Goal: Connect with others: Establish contact or relationships with other users

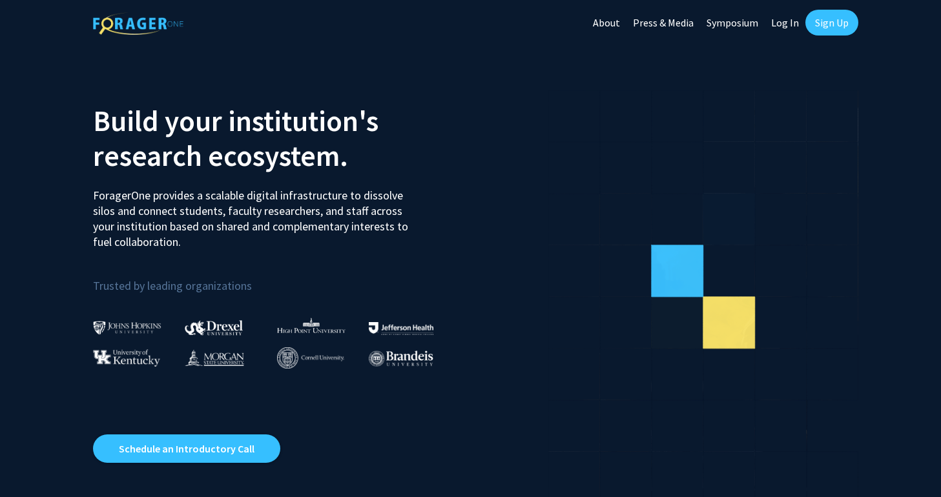
click at [776, 25] on link "Log In" at bounding box center [785, 22] width 41 height 45
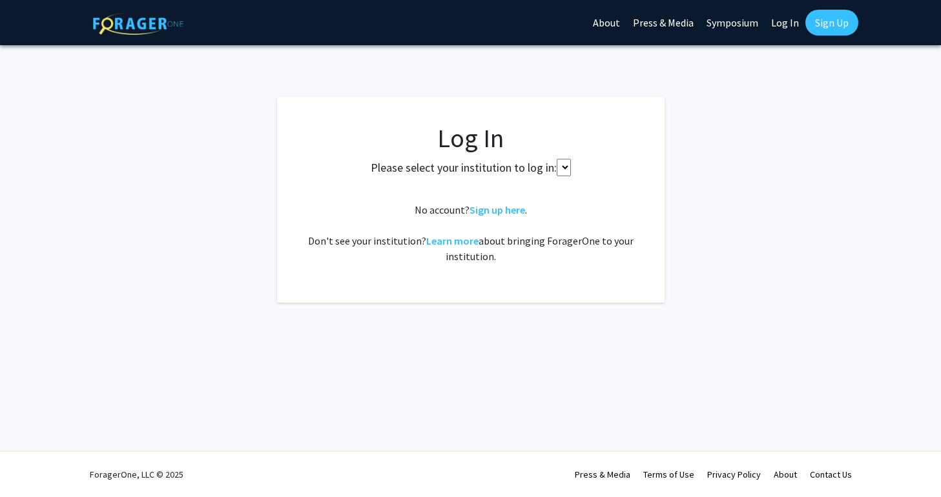
select select
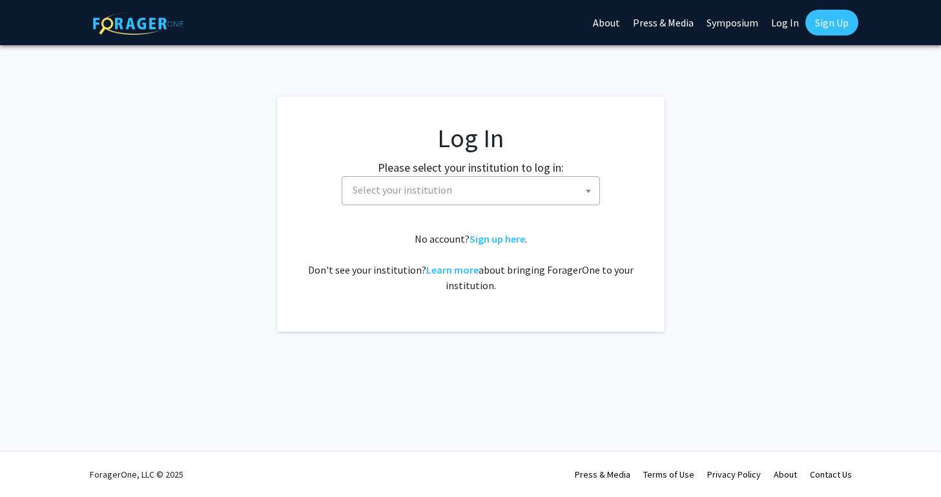
click at [494, 189] on span "Select your institution" at bounding box center [474, 190] width 252 height 26
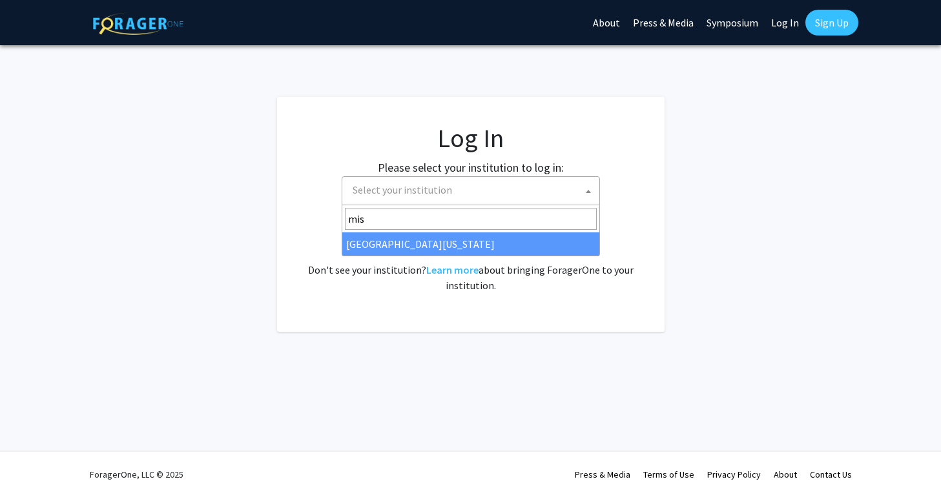
type input "mis"
select select "33"
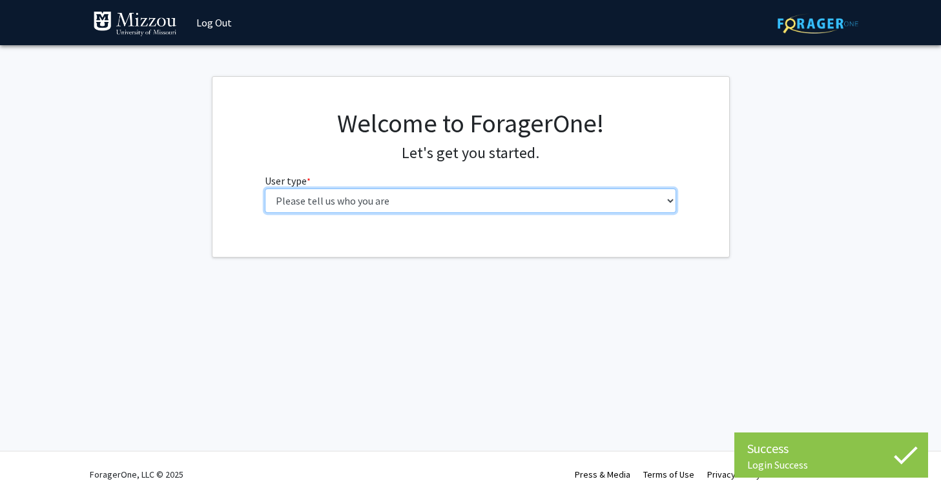
select select "1: undergrad"
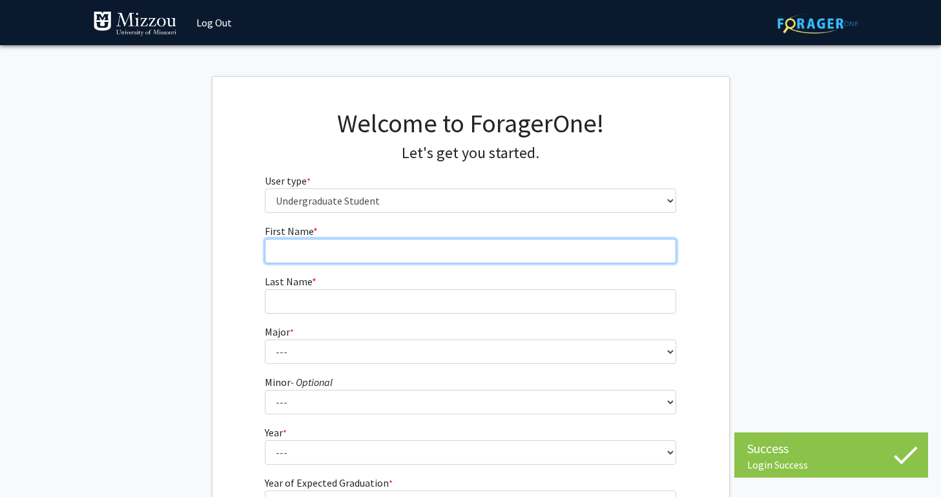
click at [415, 251] on input "First Name * required" at bounding box center [471, 251] width 412 height 25
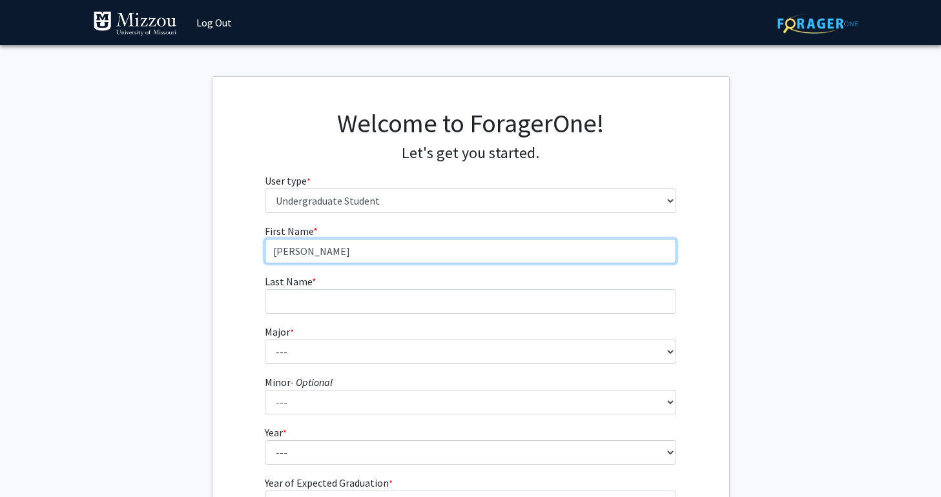
type input "[PERSON_NAME]"
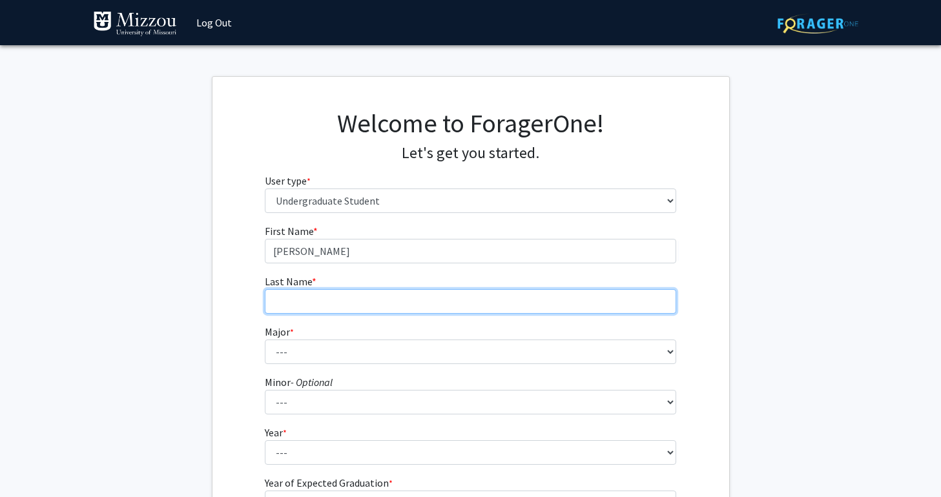
click at [388, 311] on input "Last Name * required" at bounding box center [471, 301] width 412 height 25
type input "[PERSON_NAME]"
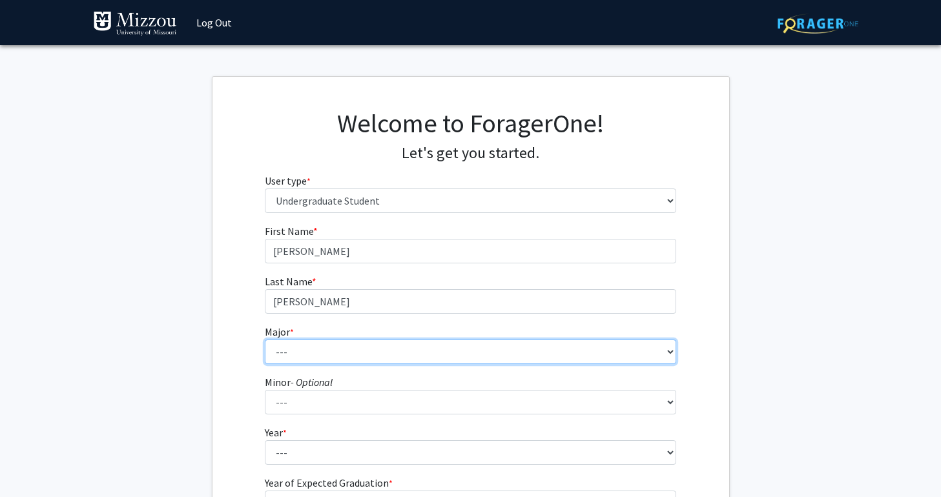
select select "135: 2628"
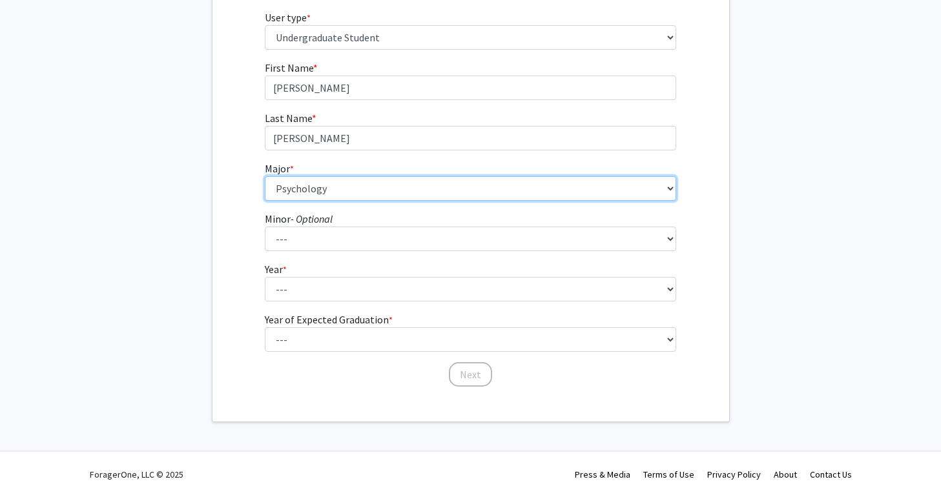
scroll to position [163, 0]
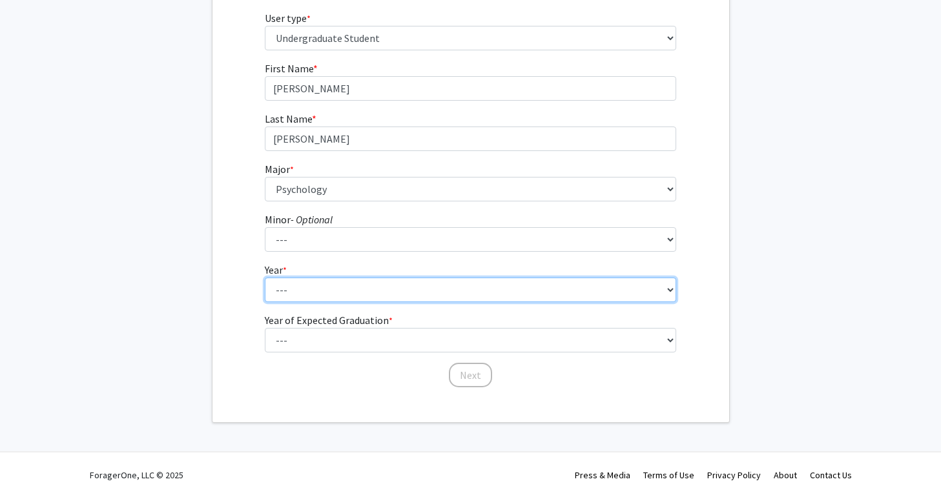
select select "2: sophomore"
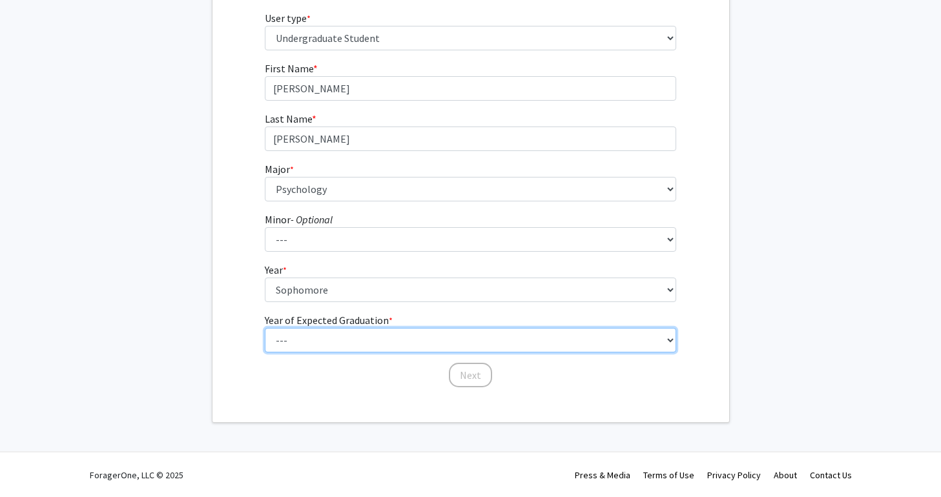
select select "4: 2028"
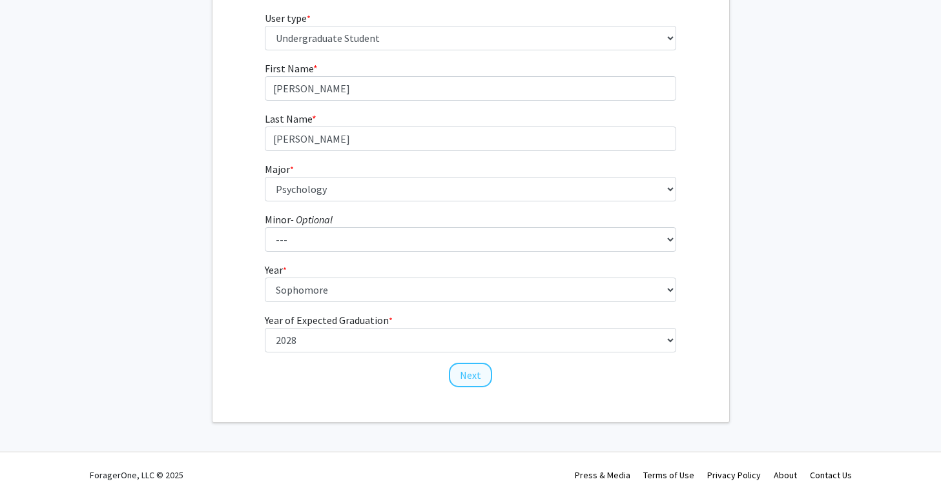
click at [474, 381] on button "Next" at bounding box center [470, 375] width 43 height 25
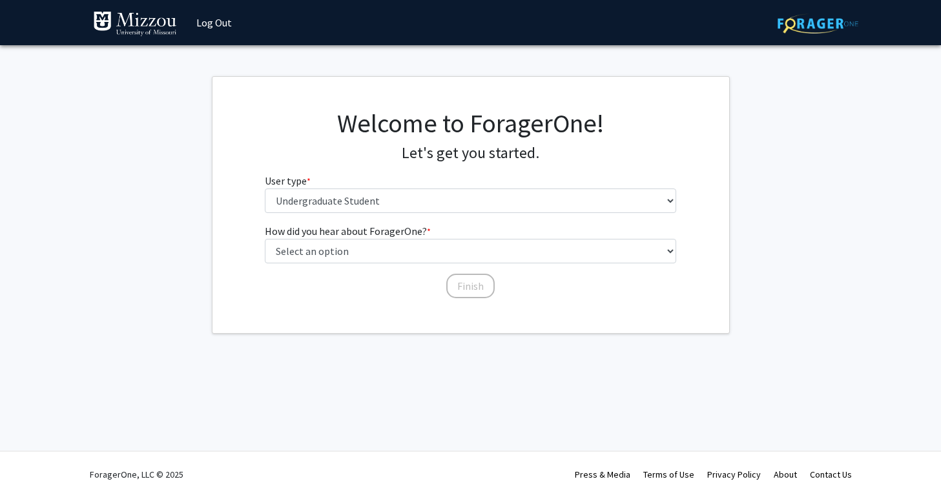
scroll to position [0, 0]
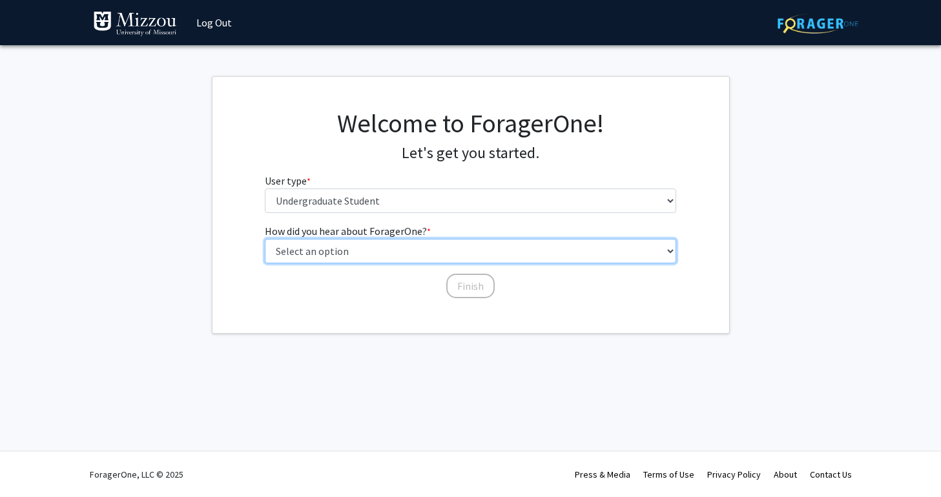
select select "2: faculty_recommendation"
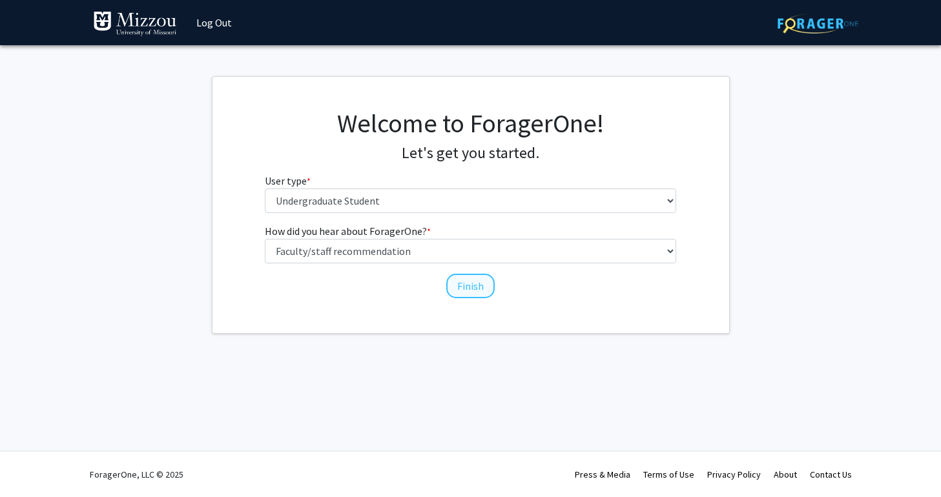
click at [476, 284] on button "Finish" at bounding box center [470, 286] width 48 height 25
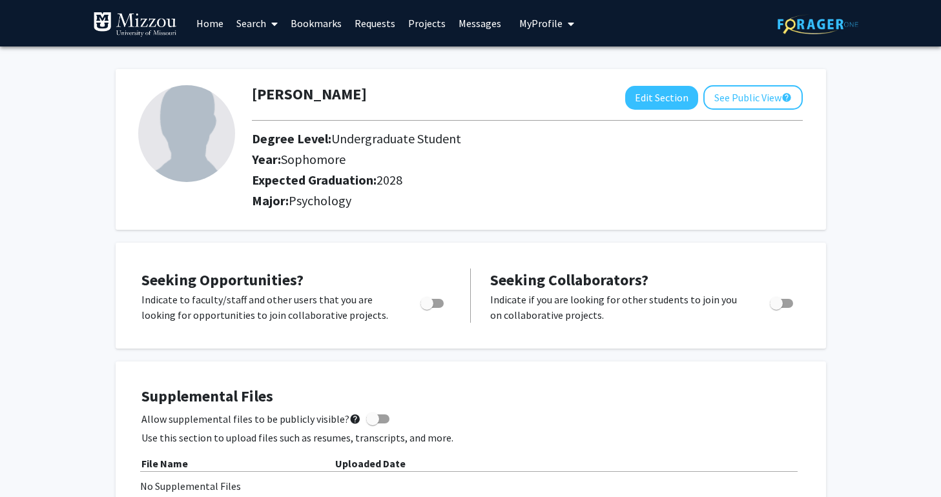
click at [254, 28] on link "Search" at bounding box center [257, 23] width 54 height 45
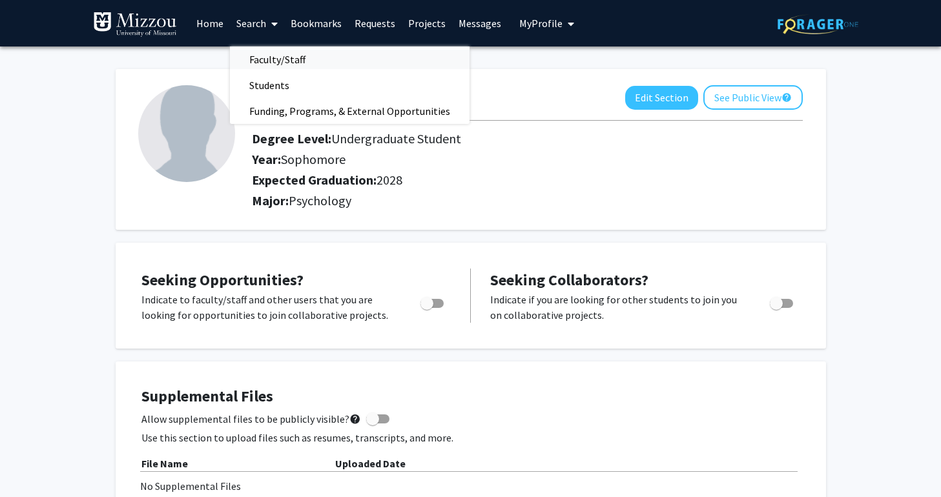
click at [270, 67] on span "Faculty/Staff" at bounding box center [277, 60] width 95 height 26
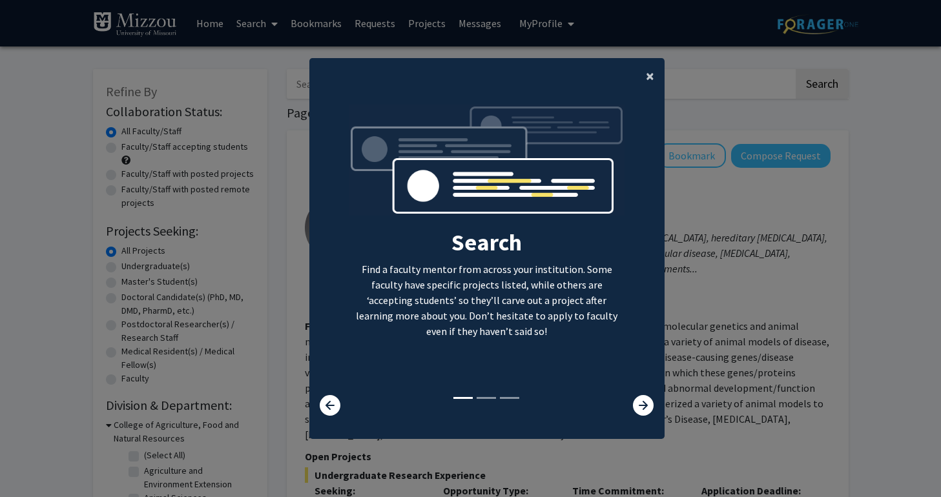
click at [654, 74] on span "×" at bounding box center [650, 76] width 8 height 20
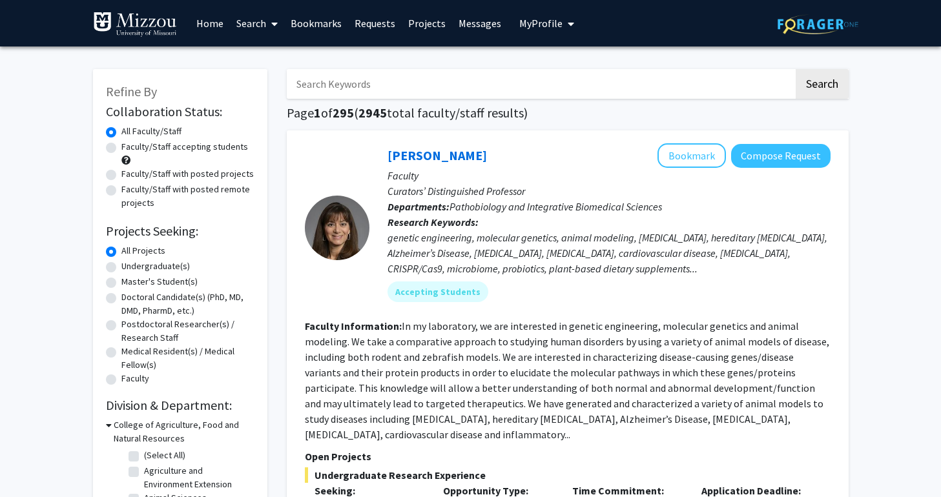
click at [466, 97] on input "Search Keywords" at bounding box center [540, 84] width 507 height 30
type input "ellis"
click at [824, 86] on button "Search" at bounding box center [822, 84] width 53 height 30
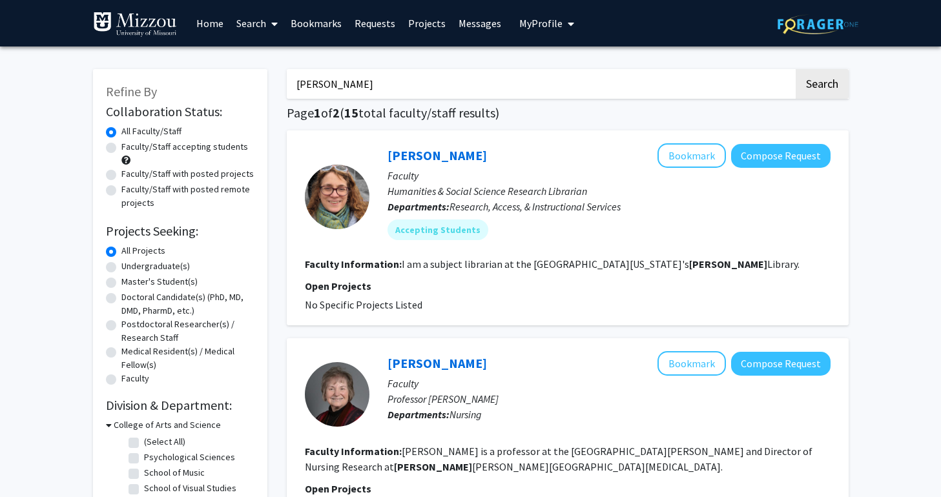
click at [201, 145] on label "Faculty/Staff accepting students" at bounding box center [184, 147] width 127 height 14
click at [130, 145] on input "Faculty/Staff accepting students" at bounding box center [125, 144] width 8 height 8
radio input "true"
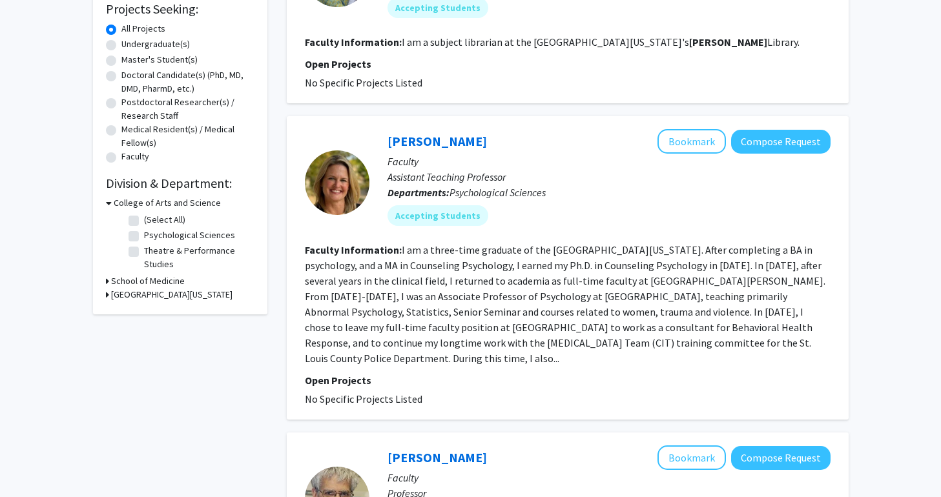
scroll to position [223, 0]
click at [475, 147] on link "Carrie Ellis-Kalton" at bounding box center [437, 140] width 99 height 16
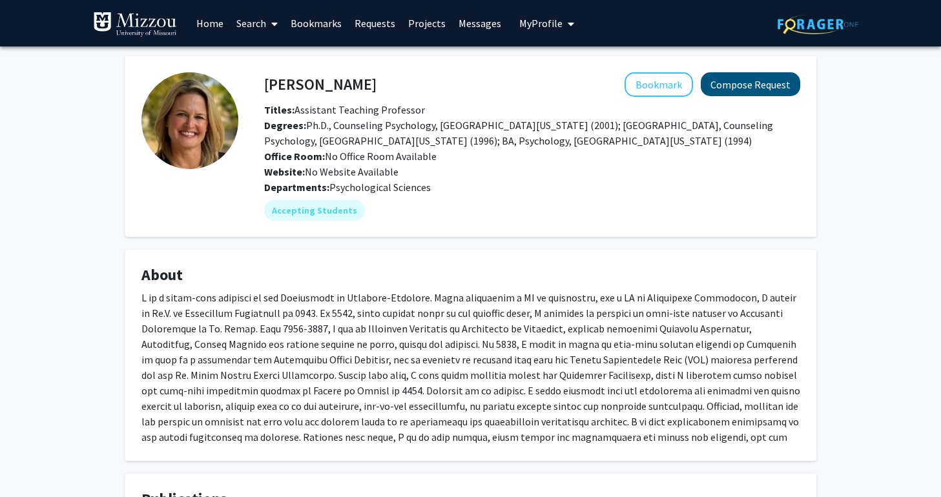
click at [750, 87] on button "Compose Request" at bounding box center [750, 84] width 99 height 24
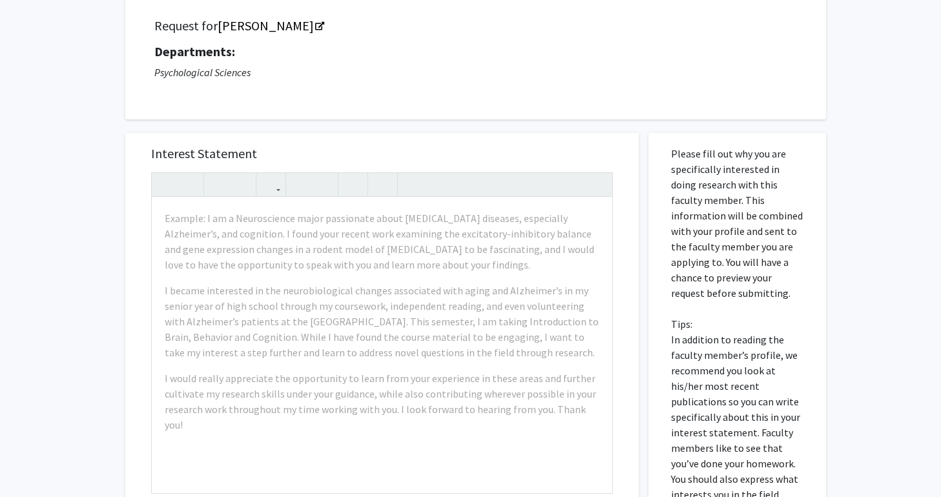
scroll to position [93, 0]
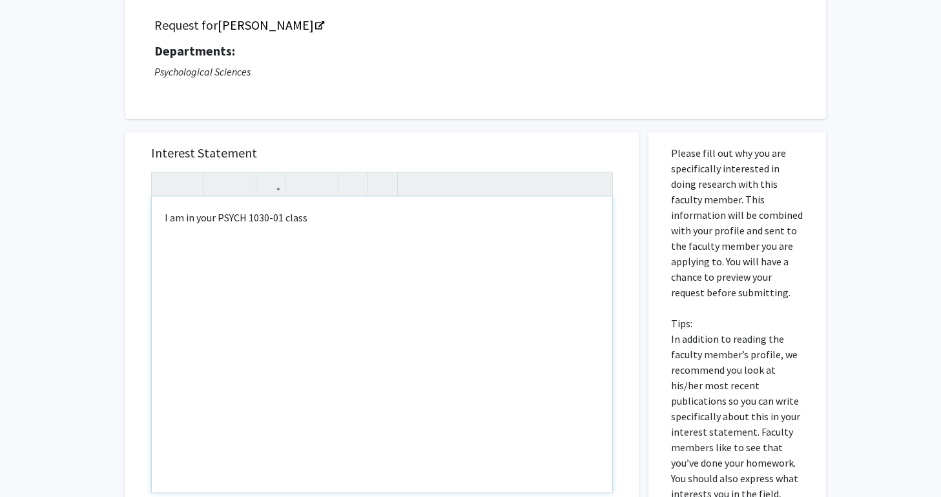
type textarea "I am in your PSYCH 1030-01 class!"
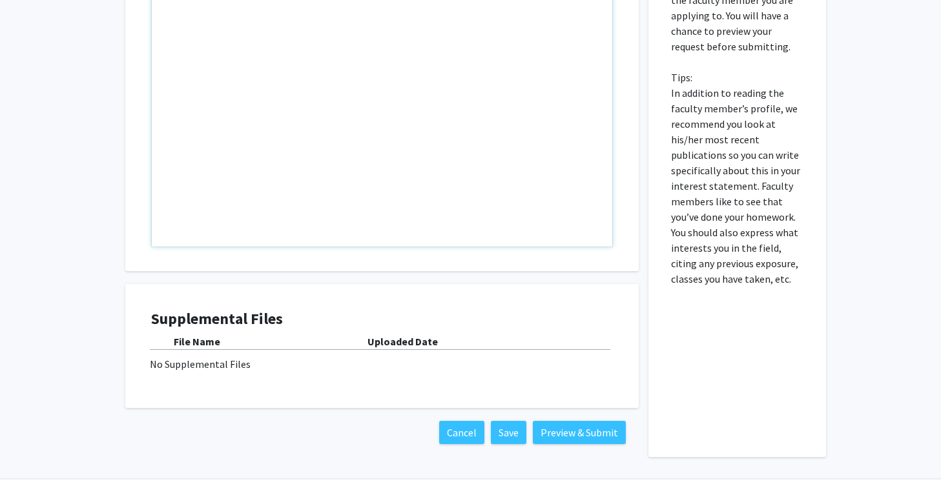
scroll to position [366, 0]
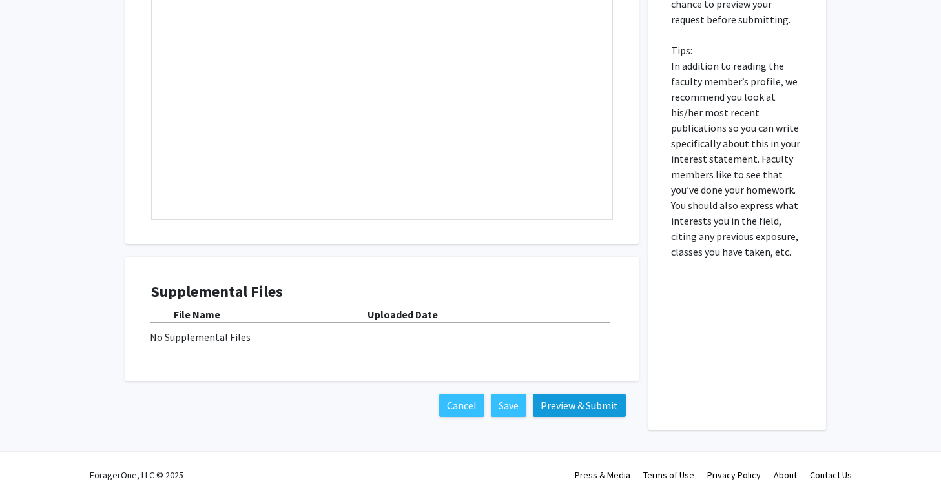
click at [579, 413] on button "Preview & Submit" at bounding box center [579, 405] width 93 height 23
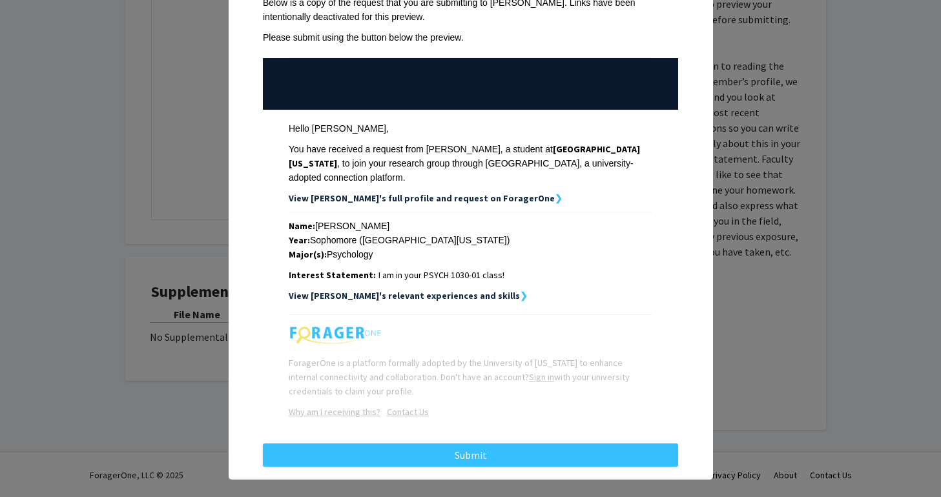
scroll to position [85, 0]
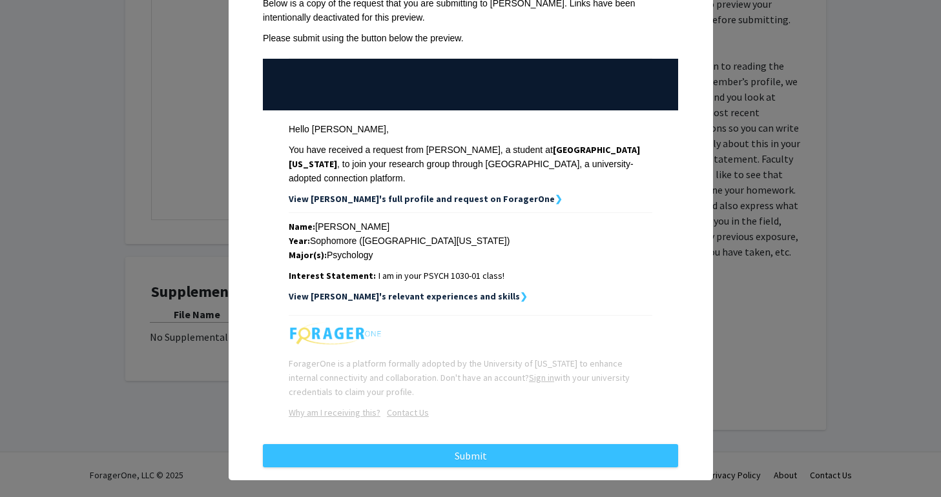
click at [769, 289] on div "Request Preview × Below is a copy of the request that you are submitting to Car…" at bounding box center [470, 248] width 941 height 497
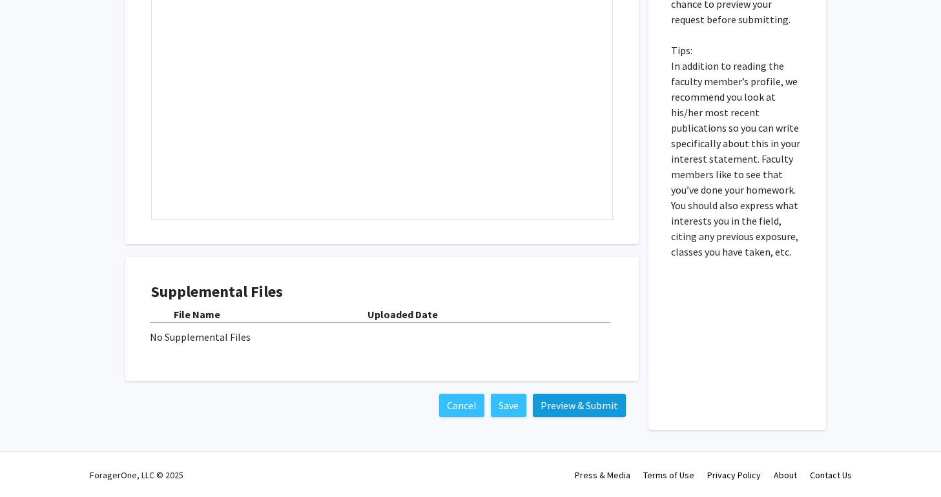
click at [580, 412] on button "Preview & Submit" at bounding box center [579, 405] width 93 height 23
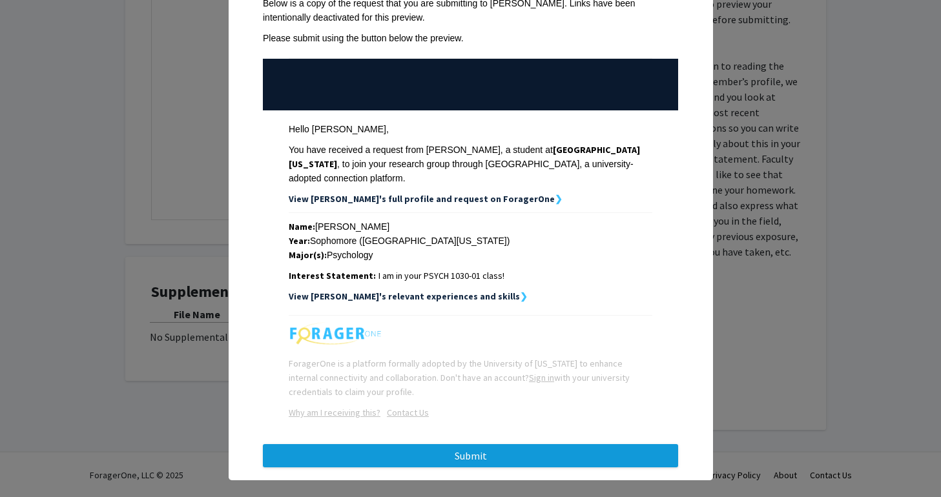
click at [463, 444] on button "Submit" at bounding box center [470, 455] width 415 height 23
